Goal: Task Accomplishment & Management: Manage account settings

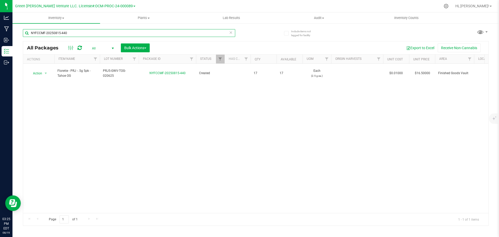
drag, startPoint x: 62, startPoint y: 33, endPoint x: 46, endPoint y: 36, distance: 17.2
click at [28, 30] on input "NYFCCMF-20250815-440" at bounding box center [129, 33] width 212 height 8
click at [82, 32] on input "NYFCCMF-20250815-440" at bounding box center [129, 33] width 212 height 8
drag, startPoint x: 97, startPoint y: 110, endPoint x: 99, endPoint y: 109, distance: 2.7
click at [97, 110] on div "Action Action Adjust qty Create package Edit attributes Global inventory Locate…" at bounding box center [255, 138] width 465 height 149
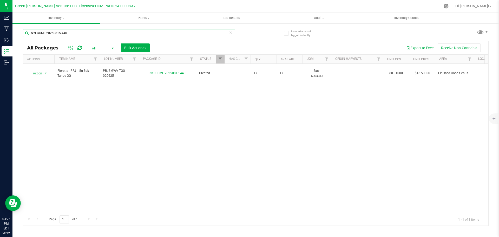
click at [78, 32] on input "NYFCCMF-20250815-440" at bounding box center [129, 33] width 212 height 8
drag, startPoint x: 75, startPoint y: 34, endPoint x: 22, endPoint y: 34, distance: 52.5
click at [22, 34] on div "Include items not tagged for facility NYFCCMF-20250815-440 All Packages All Act…" at bounding box center [255, 102] width 487 height 159
drag, startPoint x: 73, startPoint y: 33, endPoint x: 16, endPoint y: 38, distance: 56.9
click at [16, 38] on div "Include items not tagged for facility NYFCCMF-20250815-423 All Packages All Act…" at bounding box center [255, 102] width 487 height 159
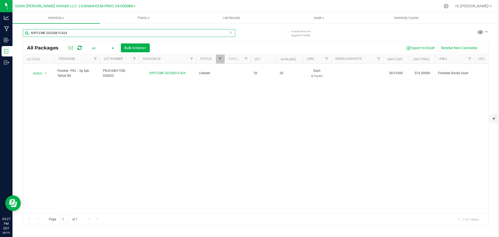
drag, startPoint x: 74, startPoint y: 31, endPoint x: 22, endPoint y: 31, distance: 52.8
click at [22, 33] on div "Include items not tagged for facility NYFCCMF-20250815-424 All Packages All Act…" at bounding box center [255, 102] width 487 height 159
drag, startPoint x: 72, startPoint y: 33, endPoint x: 12, endPoint y: 29, distance: 59.4
click at [12, 29] on div "Include items not tagged for facility NYFCCMF-20250815-430 All Packages All Act…" at bounding box center [255, 102] width 487 height 159
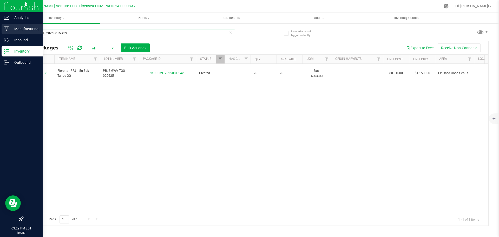
drag, startPoint x: 71, startPoint y: 32, endPoint x: 10, endPoint y: 32, distance: 60.9
click at [10, 33] on div "Analytics Manufacturing Inbound Inventory Outbound 03:29 PM EDT [DATE] 08/19 Gr…" at bounding box center [249, 118] width 499 height 237
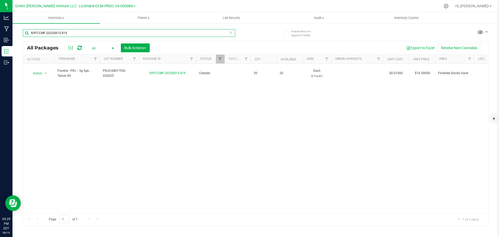
drag, startPoint x: 72, startPoint y: 35, endPoint x: 28, endPoint y: 33, distance: 43.5
click at [28, 33] on input "NYFCCMF-20250815-419" at bounding box center [129, 33] width 212 height 8
drag, startPoint x: 72, startPoint y: 32, endPoint x: 27, endPoint y: 32, distance: 45.2
click at [27, 34] on input "NYFCCMF-20250815-420" at bounding box center [129, 33] width 212 height 8
drag, startPoint x: 72, startPoint y: 33, endPoint x: 28, endPoint y: 35, distance: 44.5
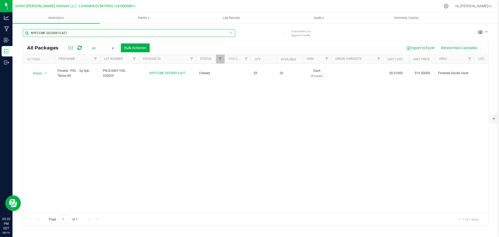
click at [28, 35] on input "NYFCCMF-20250815-427" at bounding box center [129, 33] width 212 height 8
drag, startPoint x: 73, startPoint y: 33, endPoint x: 24, endPoint y: 31, distance: 48.4
click at [25, 31] on input "NYFCCMF-20250815-431" at bounding box center [129, 33] width 212 height 8
drag, startPoint x: 70, startPoint y: 33, endPoint x: 27, endPoint y: 35, distance: 42.9
click at [27, 35] on input "NYFCCMF-20250815-439" at bounding box center [129, 33] width 212 height 8
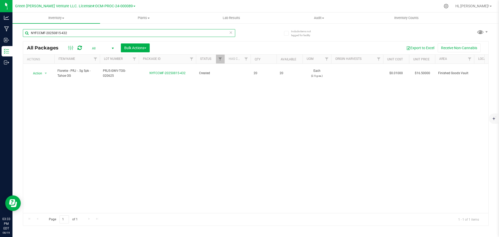
drag, startPoint x: 71, startPoint y: 33, endPoint x: 26, endPoint y: 34, distance: 45.0
click at [26, 34] on input "NYFCCMF-20250815-432" at bounding box center [129, 33] width 212 height 8
drag, startPoint x: 68, startPoint y: 35, endPoint x: 21, endPoint y: 35, distance: 47.3
click at [20, 36] on div "Include items not tagged for facility NYFCCMF-20250815-428 All Packages All Act…" at bounding box center [255, 102] width 487 height 159
drag, startPoint x: 73, startPoint y: 34, endPoint x: 22, endPoint y: 38, distance: 50.4
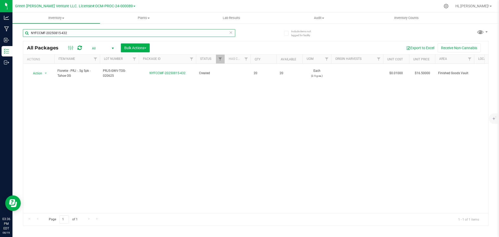
click at [23, 38] on div "NYFCCMF-20250815-432" at bounding box center [129, 35] width 212 height 12
drag, startPoint x: 73, startPoint y: 35, endPoint x: 14, endPoint y: 34, distance: 59.0
click at [14, 34] on div "Include items not tagged for facility NYFCCMF-20250815-426 All Packages All Act…" at bounding box center [255, 102] width 487 height 159
drag, startPoint x: 76, startPoint y: 34, endPoint x: 14, endPoint y: 37, distance: 62.7
click at [14, 37] on div "Include items not tagged for facility NYFCCMF-20250815-434 All Packages All Act…" at bounding box center [255, 102] width 487 height 159
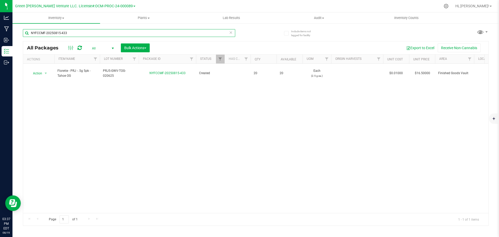
drag, startPoint x: 66, startPoint y: 34, endPoint x: 19, endPoint y: 30, distance: 47.4
click at [19, 32] on div "Include items not tagged for facility NYFCCMF-20250815-433 All Packages All Act…" at bounding box center [255, 102] width 487 height 159
drag, startPoint x: 75, startPoint y: 33, endPoint x: 25, endPoint y: 33, distance: 50.7
click at [24, 33] on input "NYFCCMF-20250815-438" at bounding box center [129, 33] width 212 height 8
drag, startPoint x: 75, startPoint y: 34, endPoint x: 21, endPoint y: 36, distance: 53.9
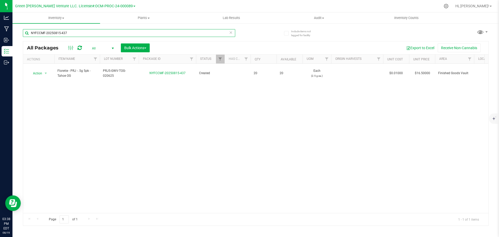
click at [21, 36] on div "Include items not tagged for facility NYFCCMF-20250815-437 All Packages All Act…" at bounding box center [255, 102] width 487 height 159
drag, startPoint x: 70, startPoint y: 33, endPoint x: 20, endPoint y: 36, distance: 50.3
click at [19, 36] on div "Include items not tagged for facility NYFCCMF-20250815-436 All Packages All Act…" at bounding box center [255, 102] width 487 height 159
drag, startPoint x: 70, startPoint y: 35, endPoint x: 21, endPoint y: 32, distance: 50.0
click at [18, 33] on div "Include items not tagged for facility NYFCCMF-20250815-435 All Packages All Act…" at bounding box center [255, 102] width 487 height 159
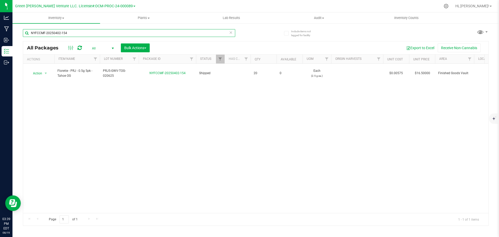
drag, startPoint x: 53, startPoint y: 33, endPoint x: 14, endPoint y: 34, distance: 39.5
click at [14, 34] on div "Include items not tagged for facility NYFCCMF-20250402-154 All Packages All Act…" at bounding box center [255, 102] width 487 height 159
drag, startPoint x: 70, startPoint y: 34, endPoint x: 22, endPoint y: 36, distance: 48.2
click at [22, 36] on div "Include items not tagged for facility NYFCCMF-20250402-152 All Packages All Act…" at bounding box center [255, 102] width 487 height 159
drag, startPoint x: 71, startPoint y: 31, endPoint x: 29, endPoint y: 34, distance: 42.2
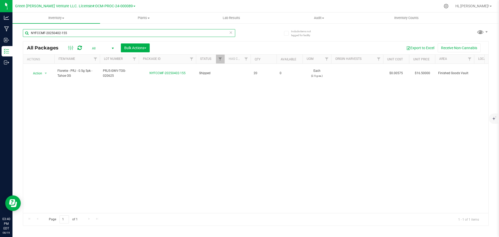
click at [29, 34] on input "NYFCCMF-20250402-155" at bounding box center [129, 33] width 212 height 8
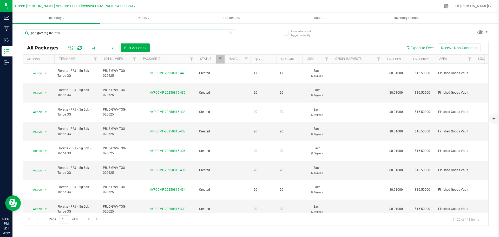
type input "prj5-gwv-tog-020625"
click at [222, 62] on link "Filter" at bounding box center [220, 59] width 9 height 9
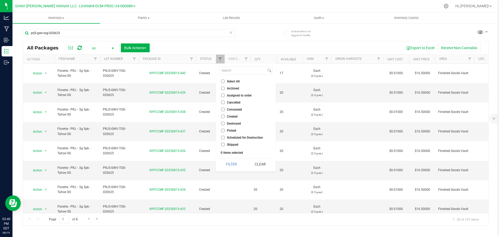
click at [223, 109] on input "Consumed" at bounding box center [222, 109] width 3 height 3
checkbox input "true"
click at [238, 164] on button "Filter" at bounding box center [231, 163] width 25 height 11
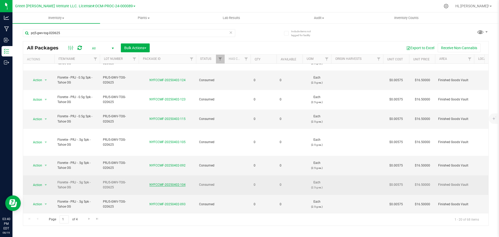
scroll to position [164, 0]
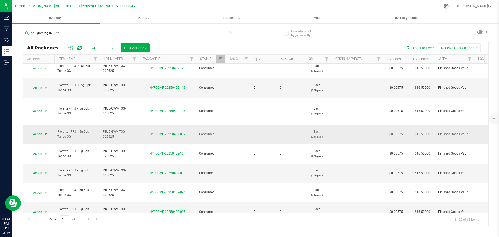
click at [41, 131] on span "Action" at bounding box center [35, 134] width 14 height 7
click at [45, 133] on li "Print product labels" at bounding box center [45, 137] width 33 height 14
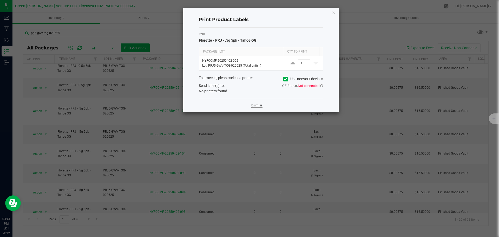
click at [256, 105] on link "Dismiss" at bounding box center [256, 105] width 11 height 4
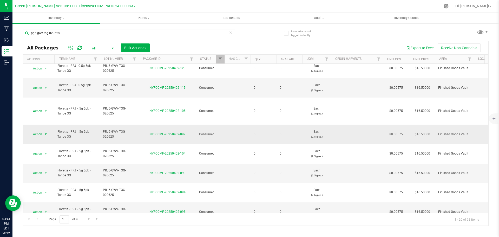
click at [38, 131] on span "Action" at bounding box center [35, 134] width 14 height 7
click at [45, 127] on li "Print package label" at bounding box center [45, 126] width 33 height 8
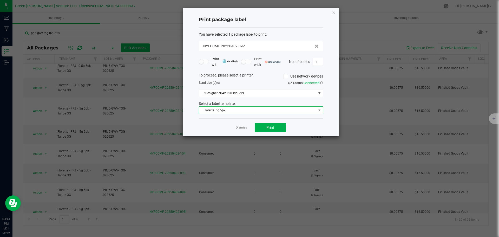
click at [236, 111] on span "Florette .5g 5pk" at bounding box center [257, 110] width 117 height 7
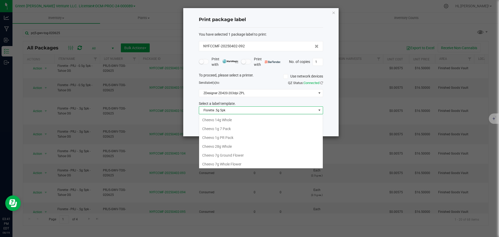
scroll to position [8, 124]
click at [236, 111] on span "Florette .5g 5pk" at bounding box center [257, 110] width 117 height 7
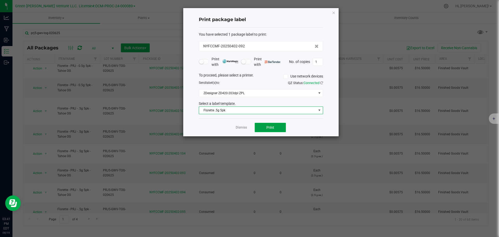
click at [259, 127] on button "Print" at bounding box center [270, 127] width 31 height 9
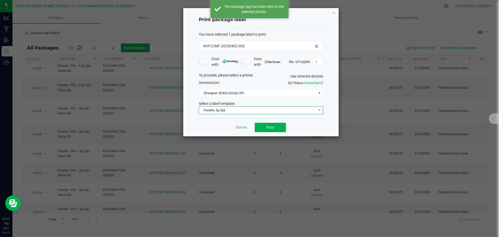
click at [260, 110] on span "Florette .5g 5pk" at bounding box center [257, 110] width 117 height 7
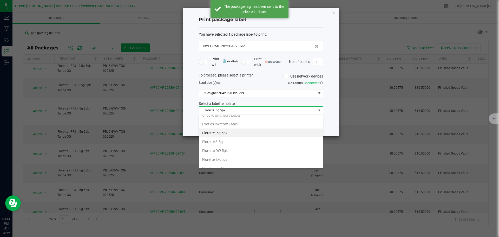
scroll to position [89, 0]
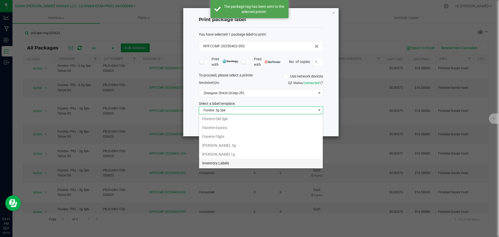
click at [237, 161] on li "Inventory Labels" at bounding box center [261, 163] width 124 height 9
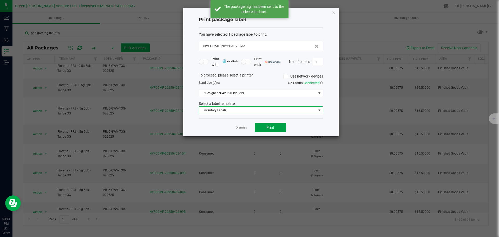
click at [258, 127] on button "Print" at bounding box center [270, 127] width 31 height 9
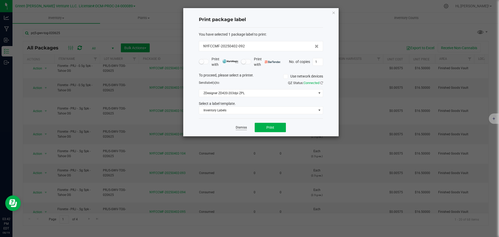
click at [238, 127] on link "Dismiss" at bounding box center [241, 127] width 11 height 4
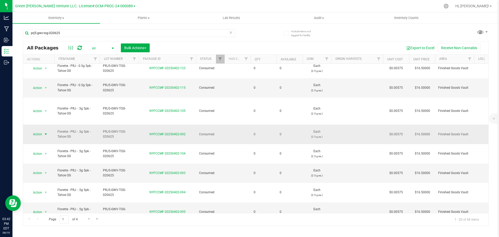
click at [37, 131] on span "Action" at bounding box center [35, 134] width 14 height 7
click at [40, 94] on li "Adjust qty" at bounding box center [45, 96] width 33 height 8
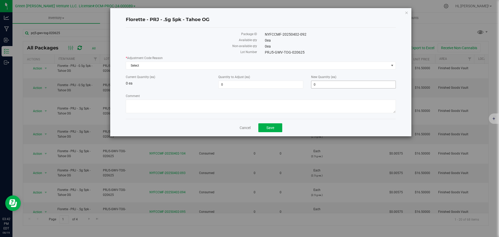
click at [316, 84] on span "0 0" at bounding box center [353, 85] width 85 height 8
type input "20"
click at [152, 67] on span "Select" at bounding box center [257, 65] width 263 height 7
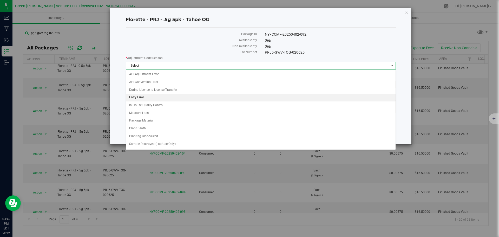
click at [156, 98] on li "Entry Error" at bounding box center [261, 98] width 270 height 8
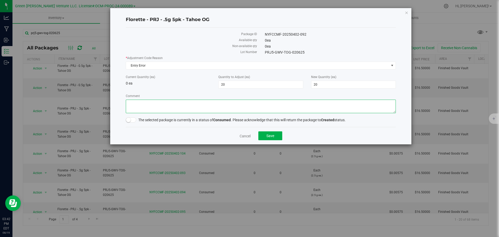
click at [156, 105] on textarea "Comment" at bounding box center [261, 107] width 270 height 14
type textarea "Entry Error. Adjusted"
click at [132, 119] on span at bounding box center [131, 119] width 10 height 5
click at [276, 137] on button "Save" at bounding box center [270, 135] width 24 height 9
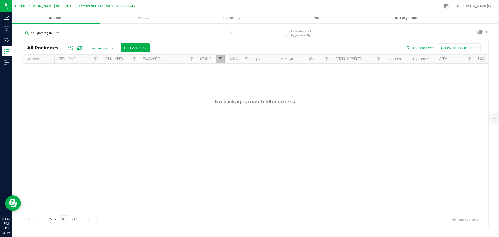
click at [222, 61] on span "Filter" at bounding box center [220, 59] width 4 height 4
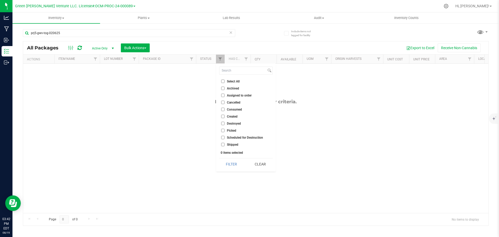
click at [223, 109] on input "Consumed" at bounding box center [222, 109] width 3 height 3
checkbox input "true"
click at [237, 164] on button "Filter" at bounding box center [231, 163] width 25 height 11
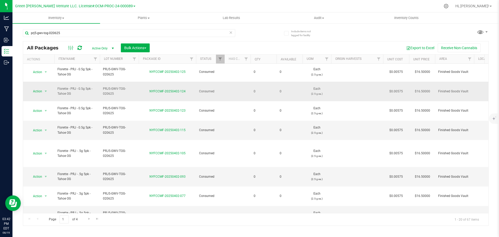
scroll to position [156, 0]
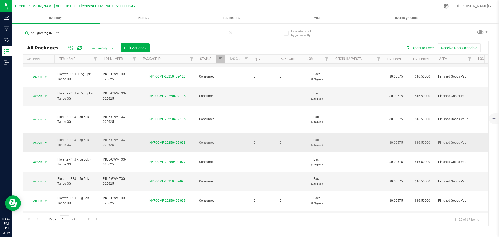
click at [40, 139] on span "Action" at bounding box center [35, 142] width 14 height 7
click at [47, 135] on li "Print package label" at bounding box center [45, 135] width 33 height 8
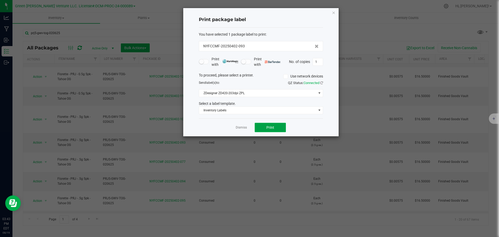
click at [260, 126] on button "Print" at bounding box center [270, 127] width 31 height 9
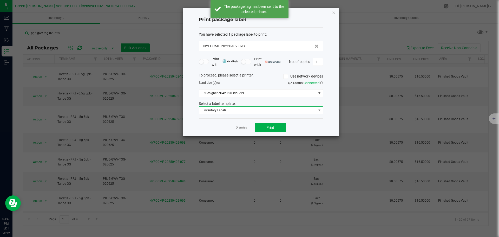
click at [260, 112] on span "Inventory Labels" at bounding box center [257, 110] width 117 height 7
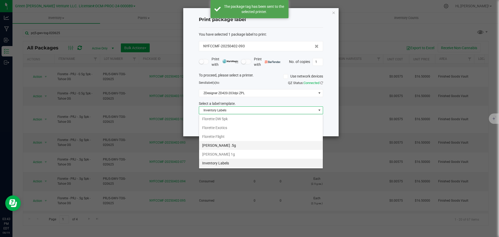
scroll to position [63, 0]
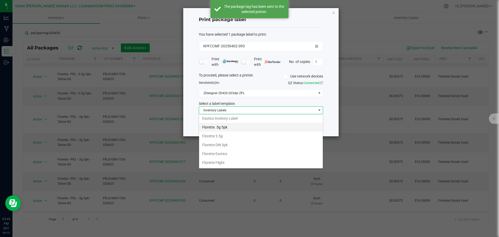
click at [218, 126] on li "Florette .5g 5pk" at bounding box center [261, 127] width 124 height 9
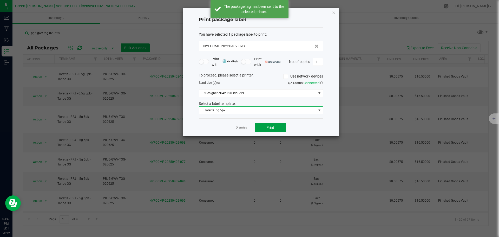
click at [261, 129] on button "Print" at bounding box center [270, 127] width 31 height 9
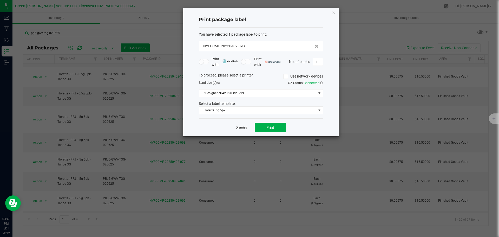
click at [238, 126] on link "Dismiss" at bounding box center [241, 127] width 11 height 4
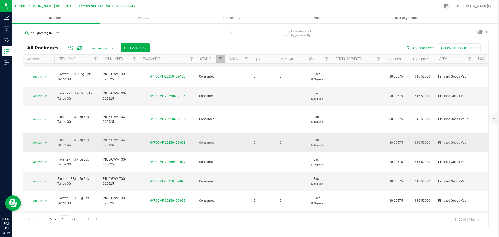
click at [43, 139] on span "select" at bounding box center [46, 142] width 7 height 7
click at [47, 103] on li "Adjust qty" at bounding box center [45, 104] width 33 height 8
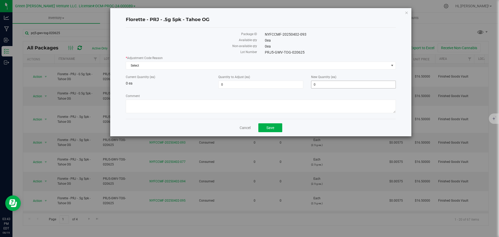
click at [320, 86] on span "0 0" at bounding box center [353, 85] width 85 height 8
type input "20"
click at [173, 63] on span "Select" at bounding box center [257, 65] width 263 height 7
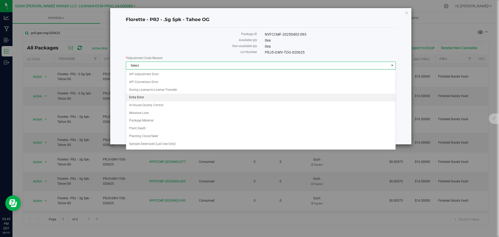
click at [147, 96] on li "Entry Error" at bounding box center [261, 98] width 270 height 8
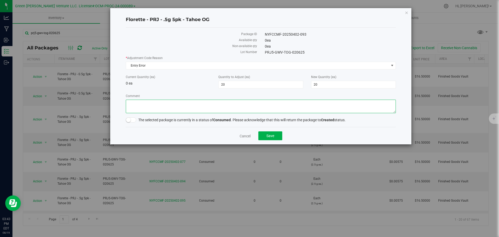
click at [186, 107] on textarea "Comment" at bounding box center [261, 107] width 270 height 14
type textarea "Entry Error. Adjusted"
click at [131, 121] on span at bounding box center [131, 119] width 10 height 5
click at [275, 137] on button "Save" at bounding box center [270, 135] width 24 height 9
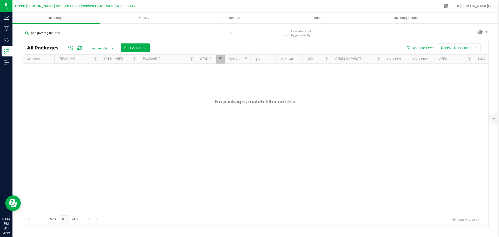
click at [222, 61] on span "Filter" at bounding box center [220, 59] width 4 height 4
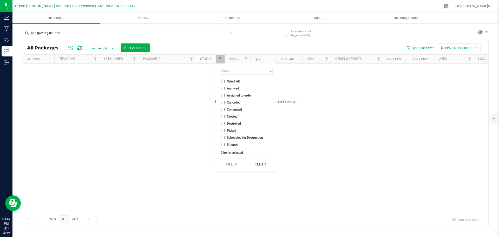
click at [223, 109] on input "Consumed" at bounding box center [222, 109] width 3 height 3
checkbox input "true"
click at [233, 165] on button "Filter" at bounding box center [231, 163] width 25 height 11
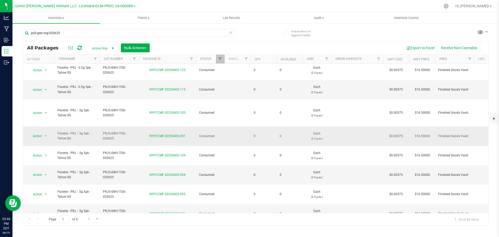
scroll to position [164, 0]
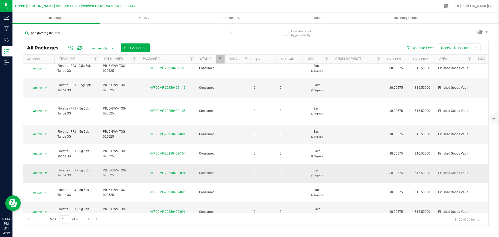
click at [38, 169] on span "Action" at bounding box center [35, 172] width 14 height 7
click at [50, 125] on li "Adjust qty" at bounding box center [45, 124] width 33 height 8
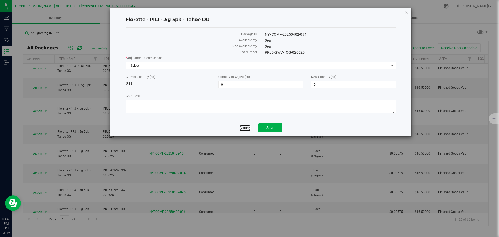
click at [242, 128] on link "Cancel" at bounding box center [245, 127] width 11 height 5
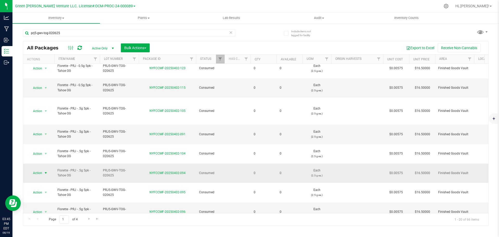
click at [44, 171] on span "select" at bounding box center [46, 173] width 4 height 4
click at [47, 156] on li "Print package label" at bounding box center [45, 155] width 33 height 8
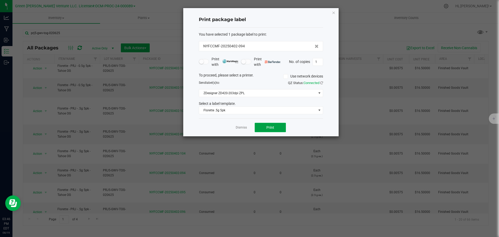
click at [263, 128] on button "Print" at bounding box center [270, 127] width 31 height 9
click at [266, 111] on div at bounding box center [261, 72] width 156 height 128
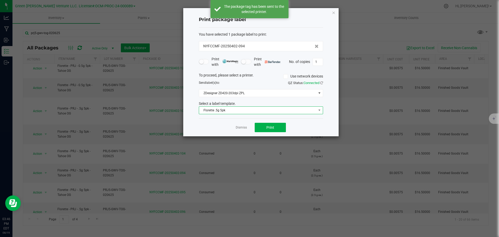
click at [260, 108] on span "Florette .5g 5pk" at bounding box center [257, 110] width 117 height 7
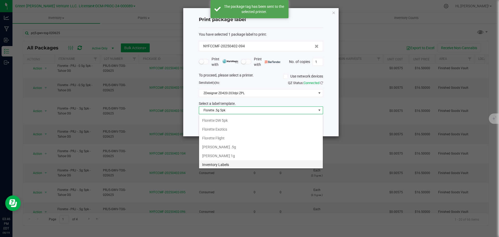
scroll to position [89, 0]
click at [226, 161] on li "Inventory Labels" at bounding box center [261, 163] width 124 height 9
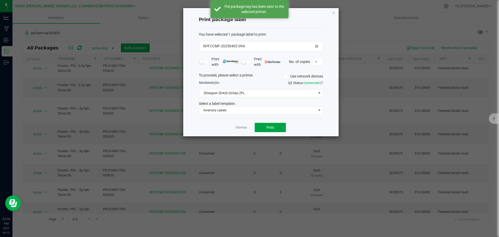
click at [261, 126] on button "Print" at bounding box center [270, 127] width 31 height 9
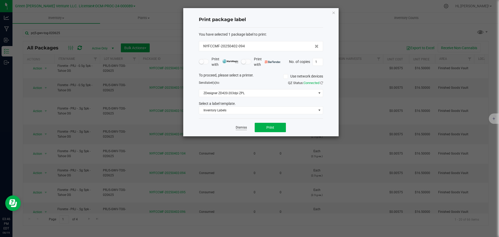
click at [242, 126] on link "Dismiss" at bounding box center [241, 127] width 11 height 4
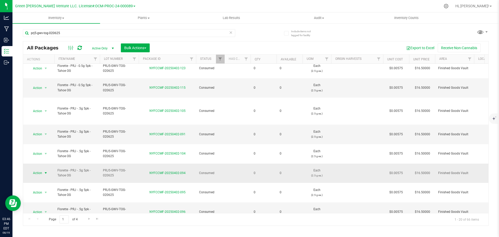
click at [39, 169] on span "Action" at bounding box center [35, 172] width 14 height 7
click at [39, 121] on li "Adjust qty" at bounding box center [45, 124] width 33 height 8
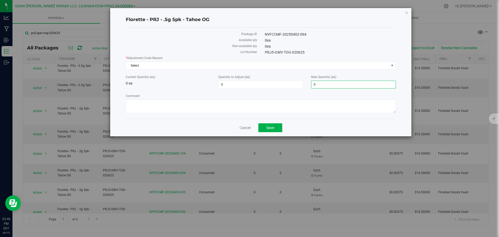
click at [327, 87] on span "0 0" at bounding box center [353, 85] width 85 height 8
type input "20"
click at [146, 62] on span "Select" at bounding box center [257, 65] width 263 height 7
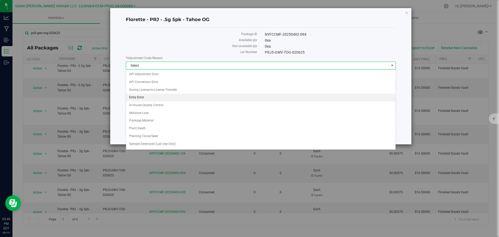
click at [148, 96] on li "Entry Error" at bounding box center [261, 98] width 270 height 8
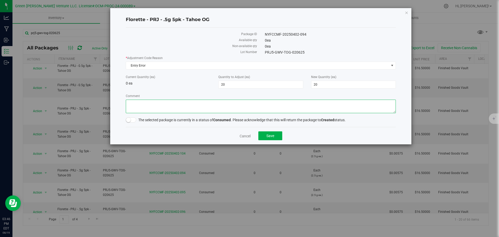
click at [147, 106] on textarea "Comment" at bounding box center [261, 107] width 270 height 14
type textarea "Entry Error. Adjusted"
click at [130, 122] on span at bounding box center [131, 119] width 10 height 5
click at [268, 138] on button "Save" at bounding box center [270, 135] width 24 height 9
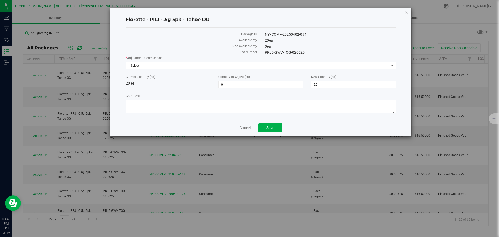
click at [168, 66] on span "Select" at bounding box center [257, 65] width 263 height 7
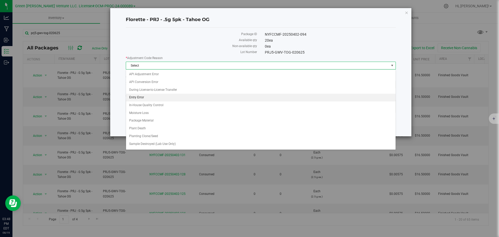
click at [157, 96] on li "Entry Error" at bounding box center [261, 98] width 270 height 8
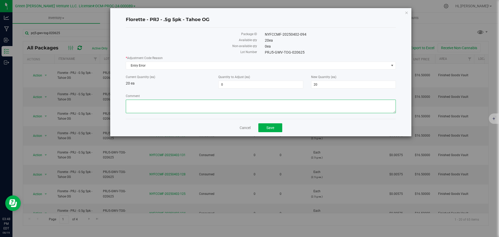
click at [191, 108] on textarea "Comment" at bounding box center [261, 107] width 270 height 14
click at [243, 126] on link "Cancel" at bounding box center [245, 127] width 11 height 5
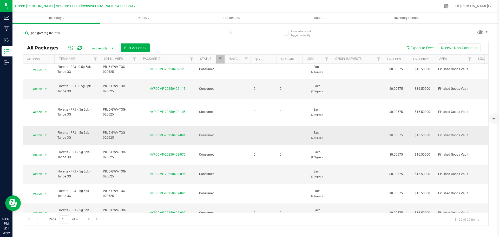
scroll to position [164, 0]
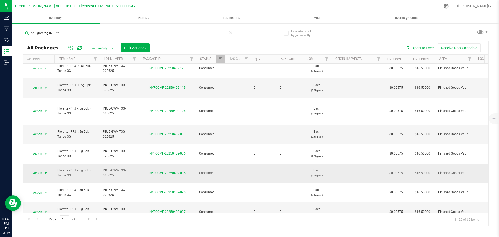
click at [46, 171] on span "select" at bounding box center [46, 173] width 4 height 4
click at [48, 155] on li "Print package label" at bounding box center [45, 155] width 33 height 8
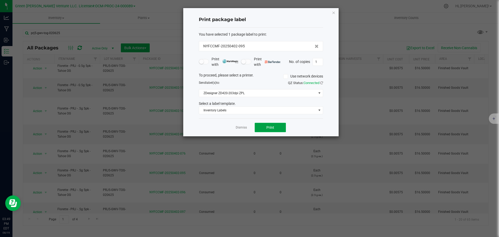
click at [260, 126] on button "Print" at bounding box center [270, 127] width 31 height 9
click at [242, 127] on link "Dismiss" at bounding box center [241, 127] width 11 height 4
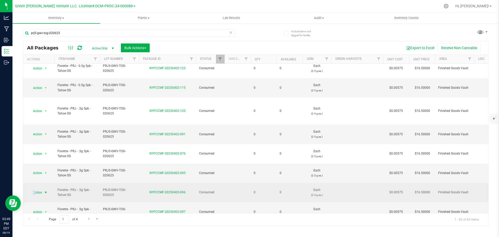
click at [35, 189] on span "Action" at bounding box center [35, 192] width 14 height 7
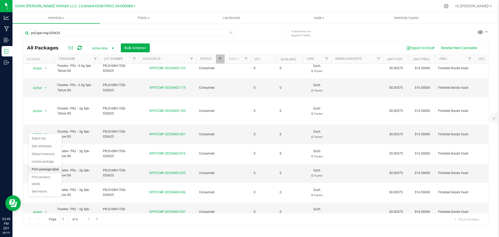
click at [48, 170] on li "Print package label" at bounding box center [45, 170] width 33 height 8
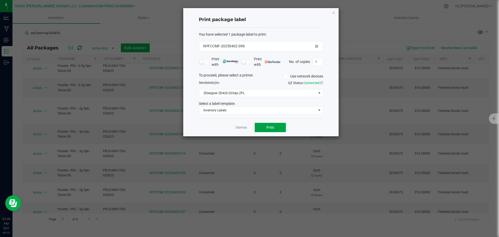
click at [263, 130] on button "Print" at bounding box center [270, 127] width 31 height 9
click at [244, 128] on link "Dismiss" at bounding box center [241, 127] width 11 height 4
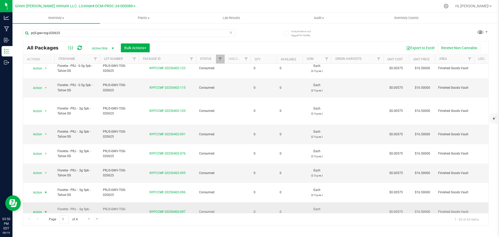
click at [46, 210] on span "select" at bounding box center [46, 212] width 4 height 4
click at [47, 184] on li "Print package label" at bounding box center [45, 184] width 33 height 8
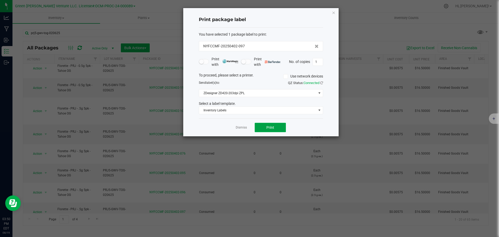
click at [261, 127] on button "Print" at bounding box center [270, 127] width 31 height 9
click at [245, 128] on link "Dismiss" at bounding box center [241, 127] width 11 height 4
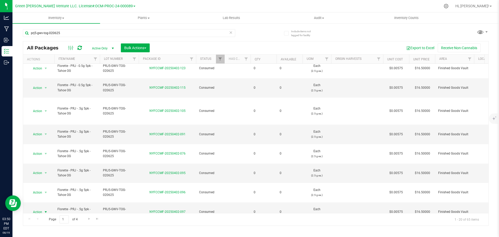
click at [40, 228] on span "Action" at bounding box center [35, 231] width 14 height 7
click at [48, 198] on li "Print package label" at bounding box center [45, 199] width 33 height 8
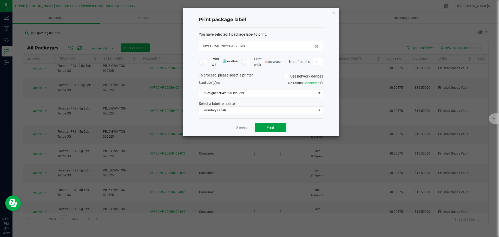
click at [264, 128] on button "Print" at bounding box center [270, 127] width 31 height 9
click at [240, 128] on link "Dismiss" at bounding box center [241, 127] width 11 height 4
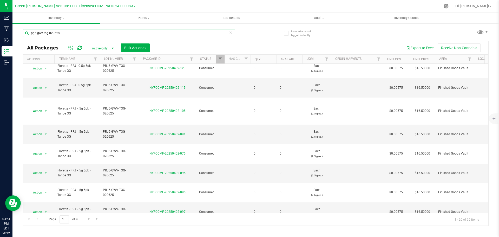
drag, startPoint x: 66, startPoint y: 34, endPoint x: 23, endPoint y: 24, distance: 44.5
click at [21, 29] on div "Include items not tagged for facility prj5-gwv-tog-020625 All Packages Active O…" at bounding box center [255, 102] width 487 height 159
type input "NYFCCMF-20250402-095"
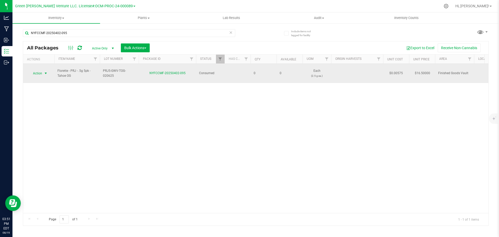
click at [42, 71] on span "Action" at bounding box center [35, 73] width 14 height 7
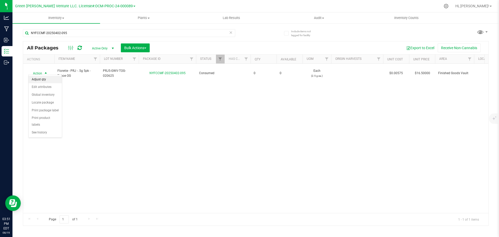
click at [42, 79] on li "Adjust qty" at bounding box center [45, 80] width 33 height 8
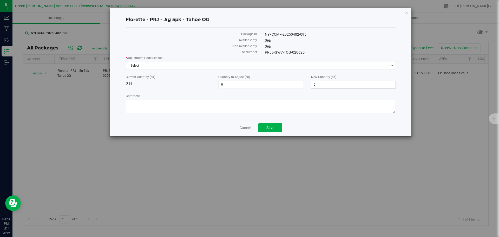
click at [326, 82] on span "0 0" at bounding box center [353, 85] width 85 height 8
type input "20"
click at [167, 65] on span "Select" at bounding box center [257, 65] width 263 height 7
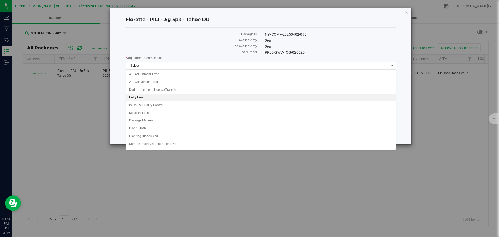
click at [163, 97] on li "Entry Error" at bounding box center [261, 98] width 270 height 8
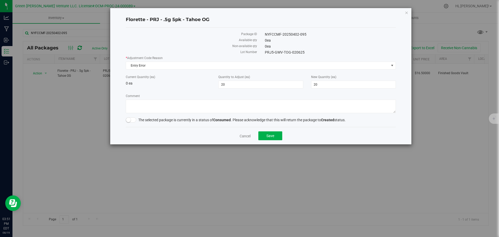
click at [132, 119] on span at bounding box center [131, 119] width 10 height 5
click at [141, 102] on textarea "Comment" at bounding box center [261, 107] width 270 height 14
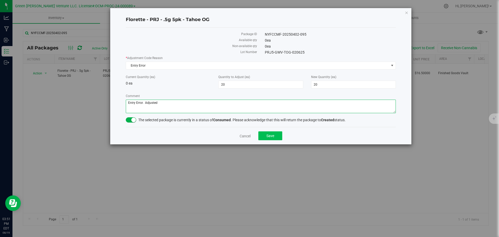
type textarea "Entry Error. Adjusted"
click at [274, 138] on button "Save" at bounding box center [270, 135] width 24 height 9
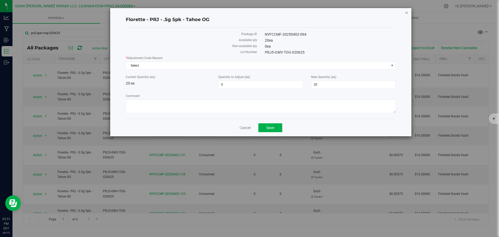
click at [408, 12] on icon "button" at bounding box center [407, 12] width 4 height 6
click at [244, 126] on link "Cancel" at bounding box center [245, 127] width 11 height 5
click at [246, 126] on link "Cancel" at bounding box center [245, 127] width 11 height 5
click at [74, 73] on div "Florette - PRJ - .5g 5pk - Tahoe OG Package ID NYFCCMF-20250402-095 Available q…" at bounding box center [251, 118] width 503 height 237
drag, startPoint x: 254, startPoint y: 124, endPoint x: 245, endPoint y: 126, distance: 9.0
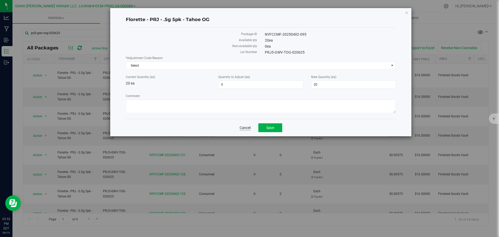
click at [253, 124] on div "Cancel Save" at bounding box center [261, 127] width 270 height 17
click at [243, 128] on link "Cancel" at bounding box center [245, 127] width 11 height 5
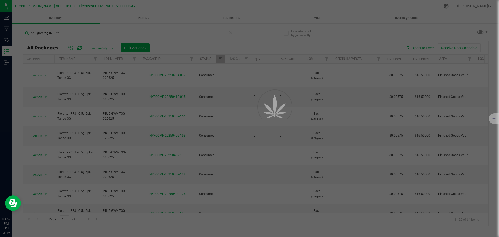
click at [243, 128] on div at bounding box center [249, 118] width 499 height 237
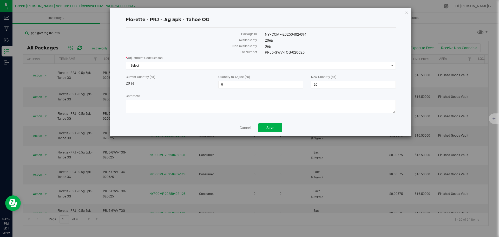
click at [246, 131] on div "Cancel Save" at bounding box center [261, 127] width 270 height 17
click at [247, 130] on link "Cancel" at bounding box center [245, 127] width 11 height 5
click at [406, 14] on icon "button" at bounding box center [407, 12] width 4 height 6
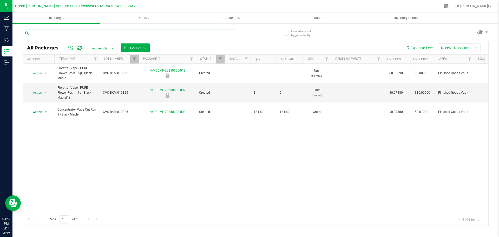
click at [61, 35] on input "text" at bounding box center [129, 33] width 212 height 8
click at [61, 33] on input "text" at bounding box center [129, 33] width 212 height 8
click at [134, 61] on link "Filter" at bounding box center [134, 59] width 9 height 9
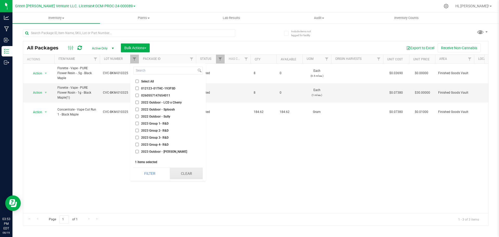
click at [178, 177] on button "Clear" at bounding box center [186, 173] width 33 height 11
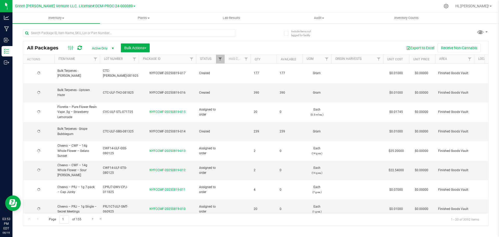
type input "2025-08-19"
type input "2025-08-18"
type input "2025-08-13"
click at [221, 60] on span "Filter" at bounding box center [220, 59] width 4 height 4
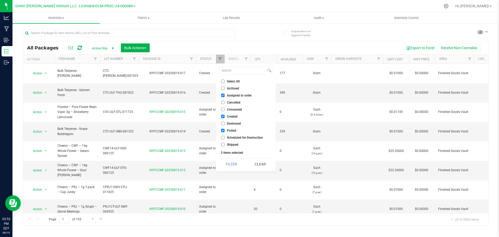
click at [223, 81] on input "Select All" at bounding box center [222, 81] width 3 height 3
checkbox input "true"
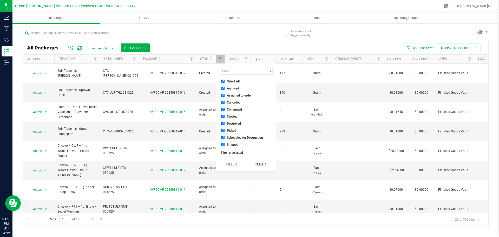
checkbox input "true"
click at [240, 165] on button "Filter" at bounding box center [231, 163] width 25 height 11
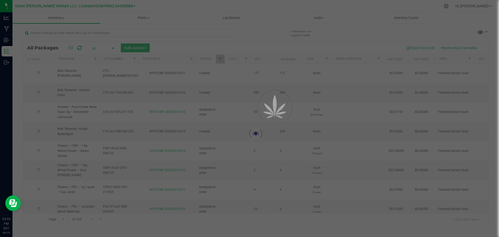
type input "2025-08-19"
type input "2025-08-18"
type input "2025-08-13"
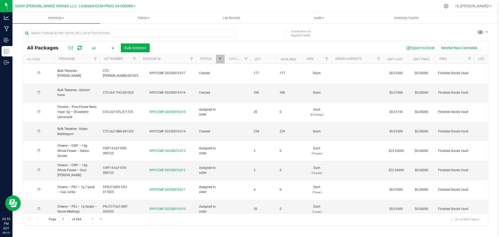
type input "2025-08-19"
type input "2025-08-18"
type input "2025-08-13"
click at [74, 35] on input "text" at bounding box center [129, 33] width 212 height 8
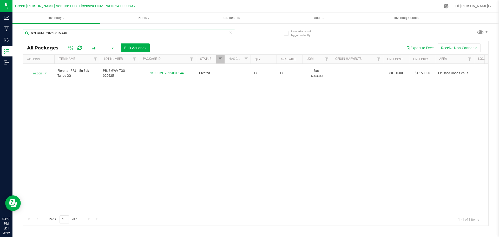
drag, startPoint x: 72, startPoint y: 35, endPoint x: 25, endPoint y: 34, distance: 47.1
click at [25, 34] on input "NYFCCMF-20250815-440" at bounding box center [129, 33] width 212 height 8
type input "NYFCCMF-20250402-096"
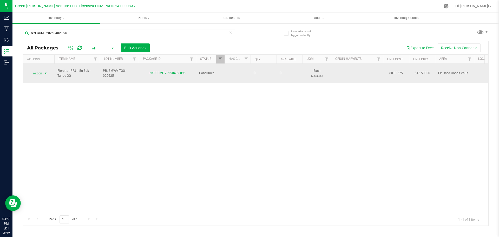
click at [40, 70] on span "Action" at bounding box center [35, 73] width 14 height 7
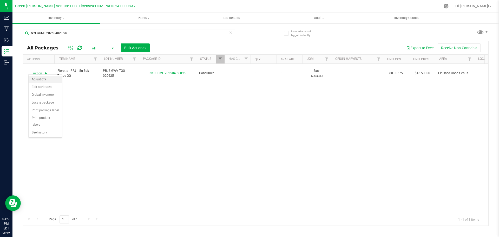
click at [39, 77] on li "Adjust qty" at bounding box center [45, 80] width 33 height 8
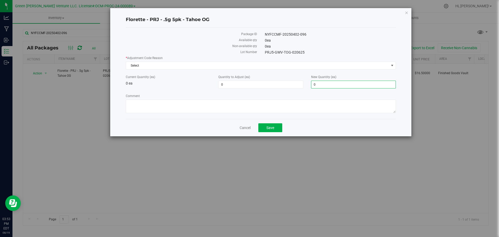
click at [324, 87] on span "0 0" at bounding box center [353, 85] width 85 height 8
type input "20"
click at [154, 58] on label "* Adjustment Code Reason" at bounding box center [261, 58] width 270 height 5
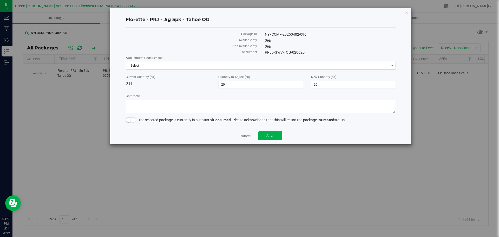
click at [154, 62] on span "Select" at bounding box center [261, 66] width 270 height 8
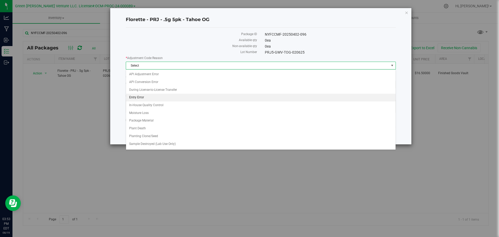
click at [148, 94] on li "Entry Error" at bounding box center [261, 98] width 270 height 8
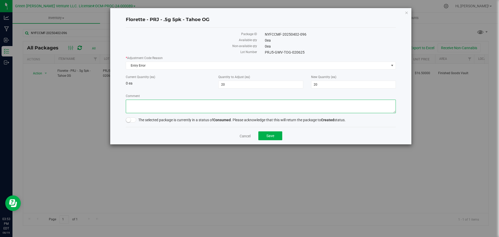
click at [166, 108] on textarea "Comment" at bounding box center [261, 107] width 270 height 14
type textarea "Entry Error. Adjusted"
click at [132, 118] on span at bounding box center [131, 119] width 10 height 5
click at [267, 136] on span "Save" at bounding box center [271, 136] width 8 height 4
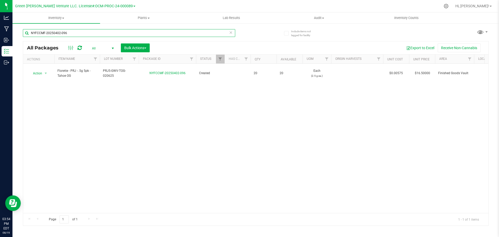
drag, startPoint x: 68, startPoint y: 35, endPoint x: 27, endPoint y: 34, distance: 41.4
click at [27, 34] on input "NYFCCMF-20250402-096" at bounding box center [129, 33] width 212 height 8
type input "NYFCCMF-20250402-097"
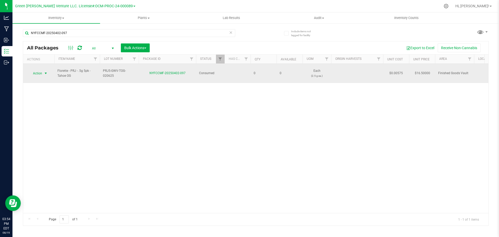
click at [44, 71] on span "select" at bounding box center [46, 73] width 4 height 4
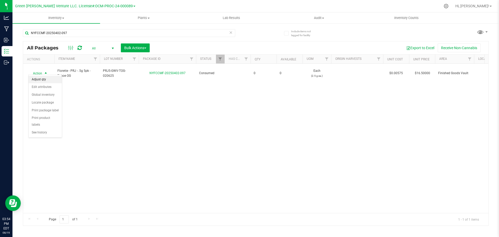
click at [45, 79] on li "Adjust qty" at bounding box center [45, 80] width 33 height 8
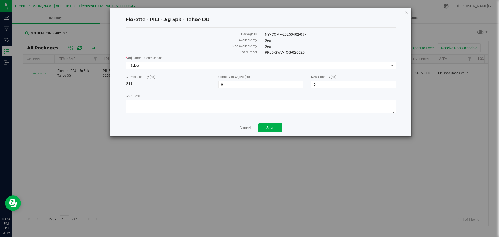
click at [314, 85] on span "0 0" at bounding box center [353, 85] width 85 height 8
click at [329, 82] on input "200" at bounding box center [354, 84] width 84 height 7
type input "20"
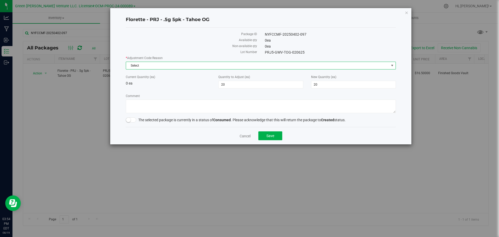
click at [161, 67] on span "Select" at bounding box center [257, 65] width 263 height 7
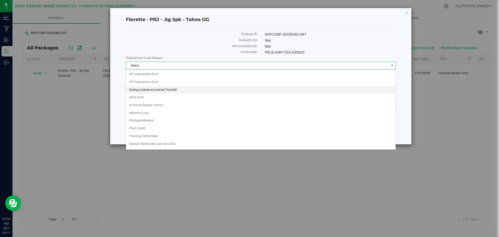
click at [160, 93] on li "During License-to-License Transfer" at bounding box center [261, 90] width 270 height 8
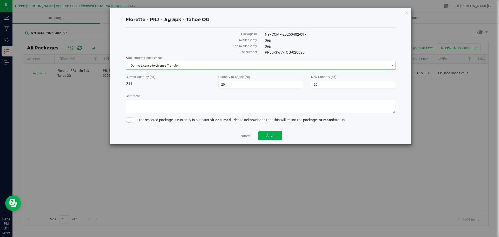
click at [148, 64] on span "During License-to-License Transfer" at bounding box center [257, 65] width 263 height 7
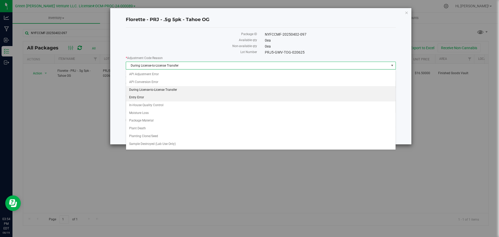
click at [151, 98] on li "Entry Error" at bounding box center [261, 98] width 270 height 8
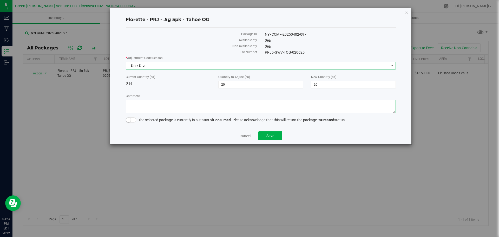
click at [198, 108] on textarea "Comment" at bounding box center [261, 107] width 270 height 14
type textarea "Entry Error. Adjusted"
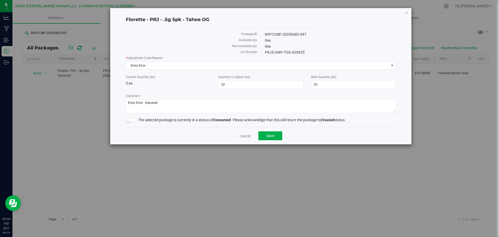
click at [130, 120] on small at bounding box center [128, 120] width 5 height 5
click at [266, 133] on button "Save" at bounding box center [270, 135] width 24 height 9
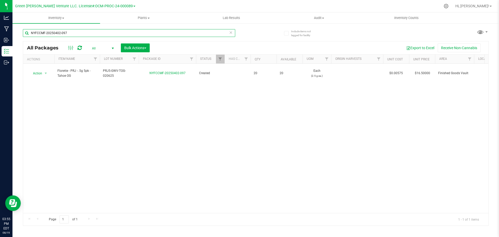
drag, startPoint x: 69, startPoint y: 34, endPoint x: 21, endPoint y: 35, distance: 48.1
click at [21, 35] on div "Include items not tagged for facility NYFCCMF-20250402-097 All Packages All Act…" at bounding box center [255, 102] width 487 height 159
type input "NYFCCMF-20250402-098"
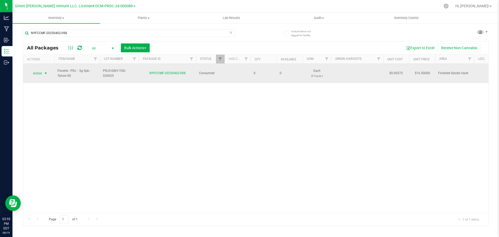
click at [44, 71] on span "select" at bounding box center [46, 73] width 4 height 4
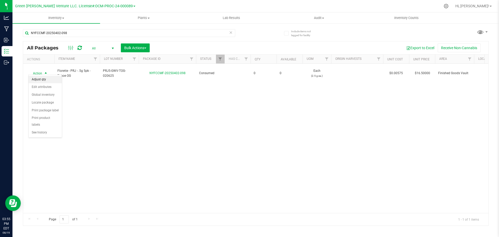
click at [44, 79] on li "Adjust qty" at bounding box center [45, 80] width 33 height 8
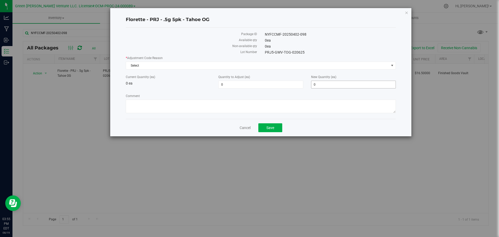
click at [313, 85] on span "0 0" at bounding box center [353, 85] width 85 height 8
type input "20"
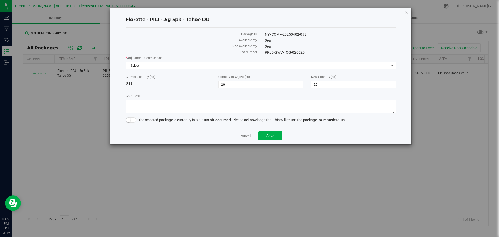
click at [226, 105] on textarea "Comment" at bounding box center [261, 107] width 270 height 14
click at [157, 66] on span "Select" at bounding box center [257, 65] width 263 height 7
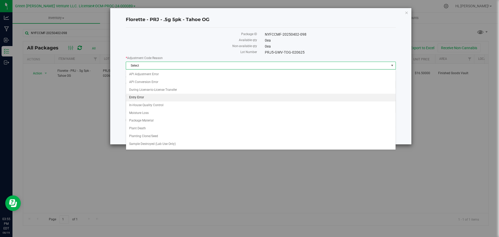
click at [155, 98] on li "Entry Error" at bounding box center [261, 98] width 270 height 8
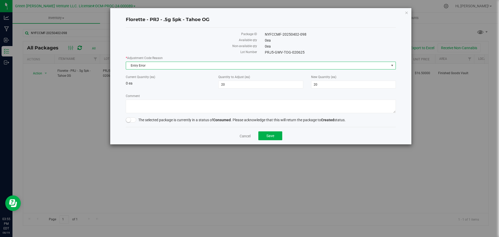
click at [132, 119] on span at bounding box center [131, 119] width 10 height 5
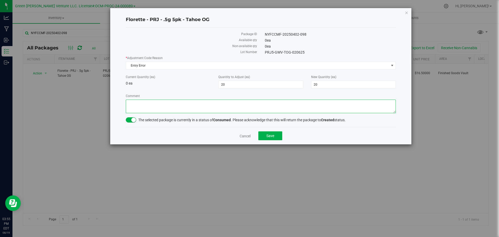
click at [139, 106] on textarea "Comment" at bounding box center [261, 107] width 270 height 14
type textarea "Entry Error. Adjusted"
click at [266, 135] on button "Save" at bounding box center [270, 135] width 24 height 9
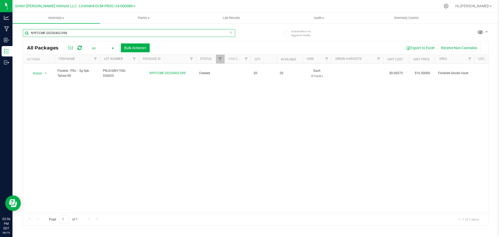
drag, startPoint x: 73, startPoint y: 34, endPoint x: 25, endPoint y: 35, distance: 47.9
click at [24, 34] on input "NYFCCMF-20250402-098" at bounding box center [129, 33] width 212 height 8
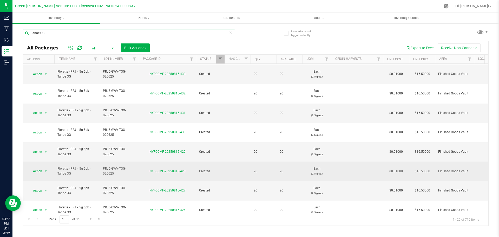
scroll to position [143, 0]
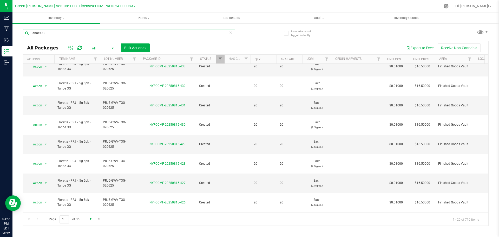
type input "Tahoe OG"
click at [90, 219] on span "Go to the next page" at bounding box center [91, 219] width 4 height 4
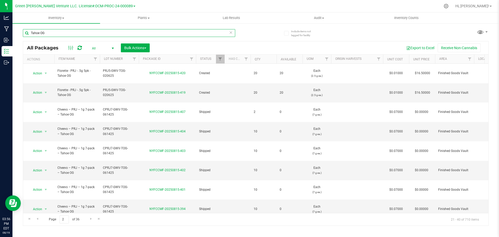
click at [57, 33] on input "Tahoe OG" at bounding box center [129, 33] width 212 height 8
click at [38, 219] on span "Go to the previous page" at bounding box center [37, 219] width 4 height 4
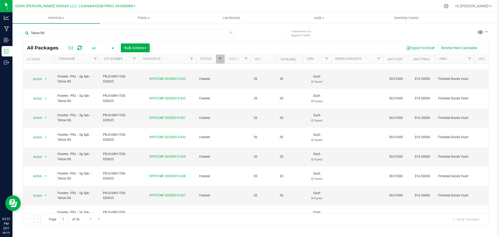
scroll to position [143, 0]
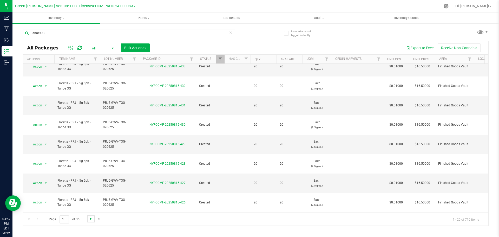
click at [90, 219] on span "Go to the next page" at bounding box center [91, 219] width 4 height 4
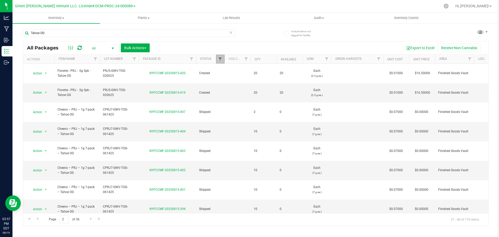
click at [219, 61] on span "Filter" at bounding box center [220, 59] width 4 height 4
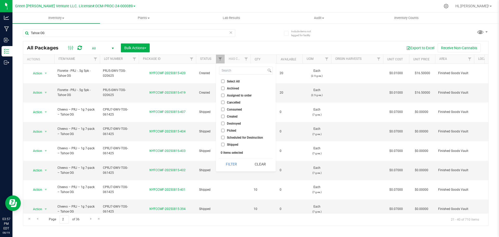
click at [223, 116] on input "Created" at bounding box center [222, 116] width 3 height 3
checkbox input "true"
click at [234, 165] on button "Filter" at bounding box center [231, 163] width 25 height 11
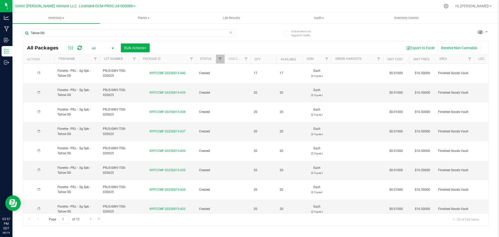
type input "2025-07-16"
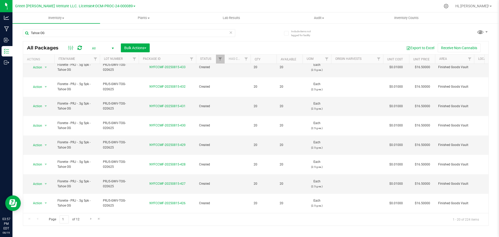
scroll to position [147, 0]
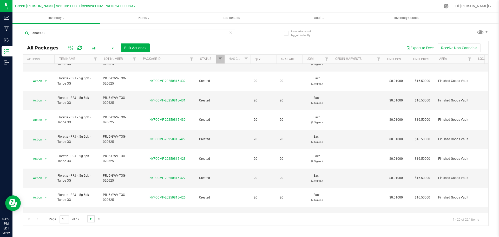
click at [90, 218] on span "Go to the next page" at bounding box center [91, 219] width 4 height 4
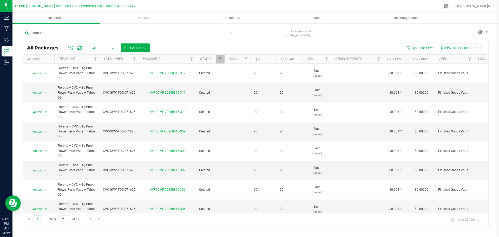
click at [37, 218] on span "Go to the previous page" at bounding box center [37, 219] width 4 height 4
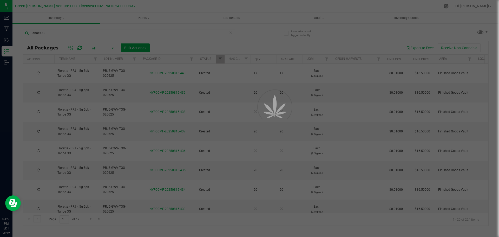
type input "2025-07-16"
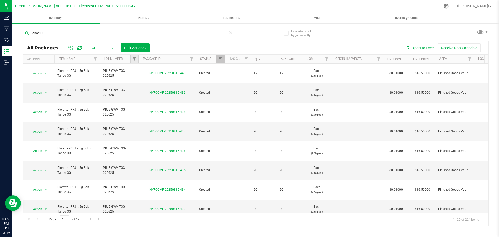
click at [131, 59] on link "Filter" at bounding box center [134, 59] width 9 height 9
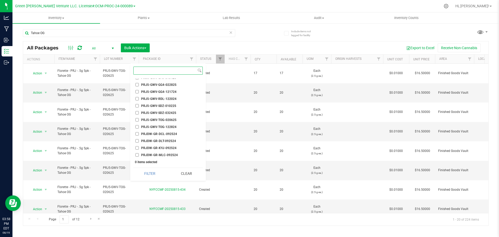
scroll to position [1560, 0]
click at [138, 94] on input "PRJ5-GWV-TOG-020625" at bounding box center [136, 93] width 3 height 3
checkbox input "true"
click at [151, 173] on button "Filter" at bounding box center [149, 173] width 33 height 11
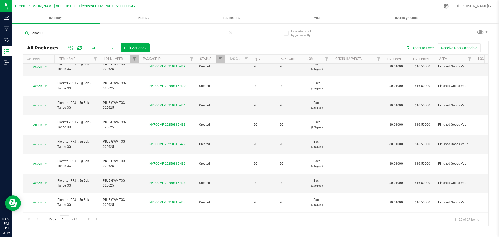
scroll to position [143, 0]
click at [89, 218] on span "Go to the next page" at bounding box center [89, 219] width 4 height 4
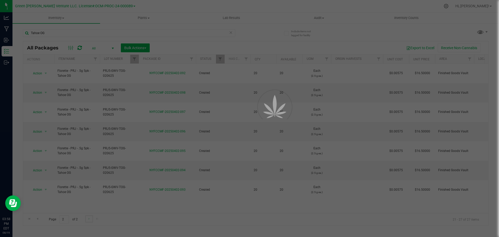
scroll to position [0, 0]
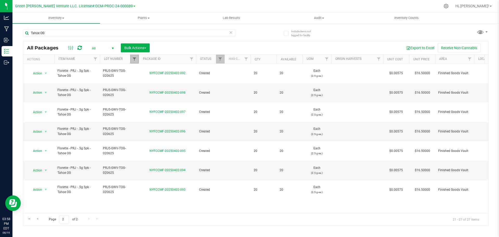
click at [135, 60] on span "Filter" at bounding box center [134, 59] width 4 height 4
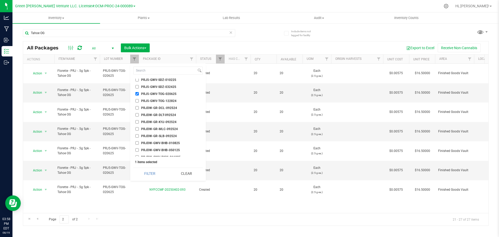
click at [137, 100] on input "PRJ5-GWV-TOG-122824" at bounding box center [136, 100] width 3 height 3
checkbox input "true"
click at [137, 94] on input "PRJ5-GWV-TOG-020625" at bounding box center [136, 93] width 3 height 3
click at [154, 174] on button "Filter" at bounding box center [149, 173] width 33 height 11
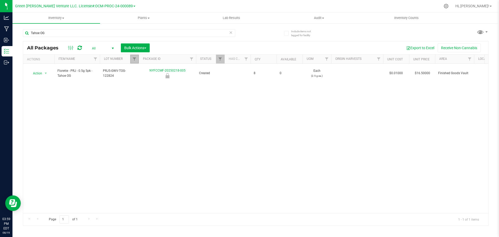
click at [137, 60] on link "Filter" at bounding box center [134, 59] width 9 height 9
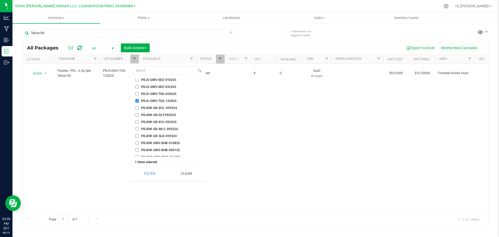
click at [137, 92] on input "PRJ5-GWV-TOG-020625" at bounding box center [136, 93] width 3 height 3
checkbox input "true"
click at [138, 101] on input "PRJ5-GWV-TOG-122824" at bounding box center [136, 100] width 3 height 3
checkbox input "false"
click at [99, 34] on input "Tahoe OG" at bounding box center [129, 33] width 212 height 8
